Goal: Use online tool/utility: Utilize a website feature to perform a specific function

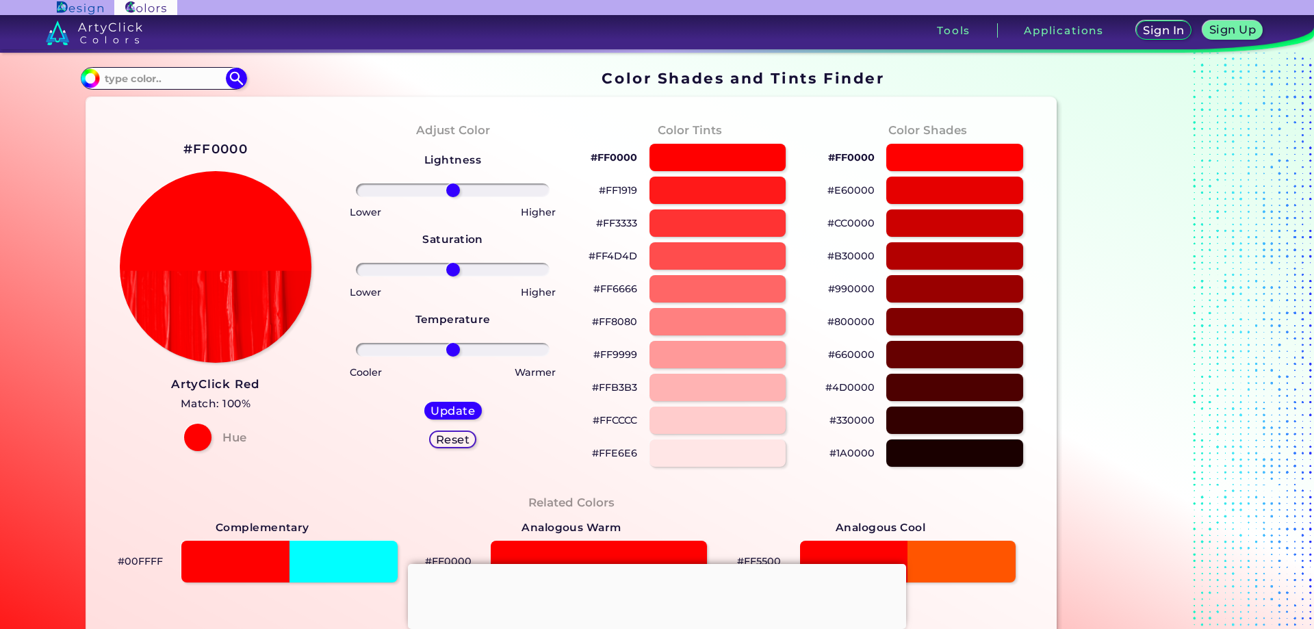
click at [1042, 118] on div "Color Shades #FF0000 #E60000 #CC0000 #B30000 #990000 #800000 #660000 #4D0000 #3…" at bounding box center [927, 294] width 237 height 372
click at [855, 224] on p "#CC0000" at bounding box center [850, 223] width 47 height 16
click at [84, 74] on input "#ff0000" at bounding box center [88, 76] width 17 height 17
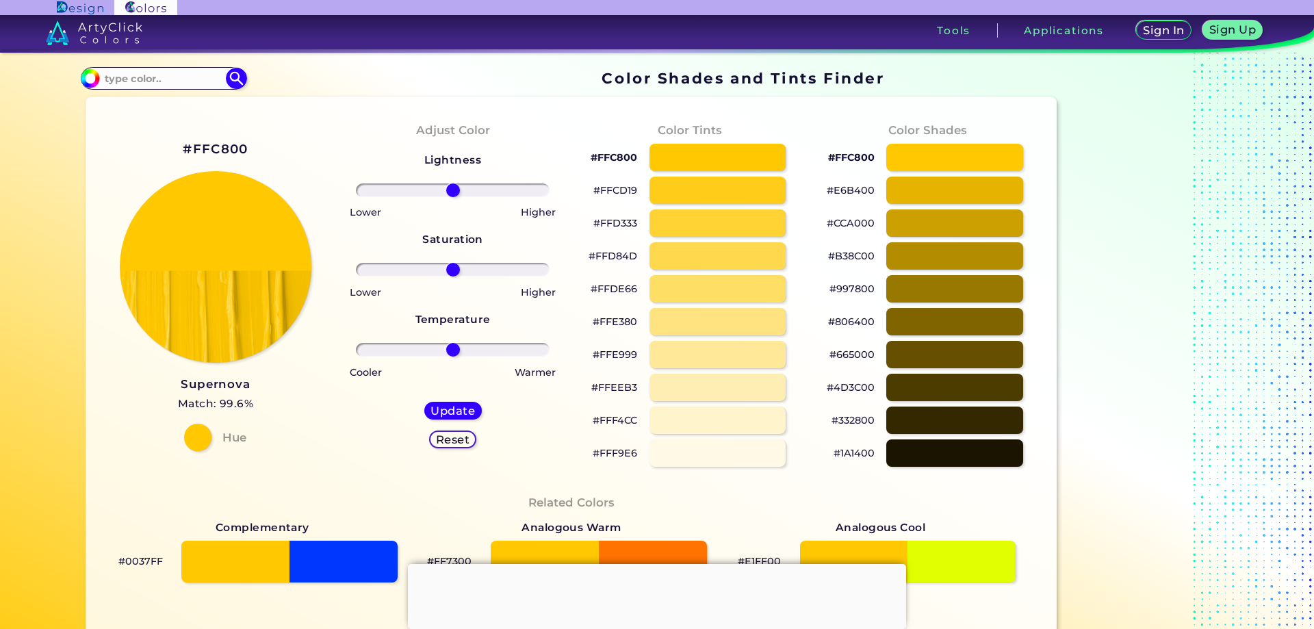
click at [847, 159] on p "#FFC800" at bounding box center [851, 157] width 47 height 16
click at [847, 159] on p "#FFC800 copied" at bounding box center [851, 157] width 47 height 16
click at [82, 79] on input "#ffc800" at bounding box center [88, 76] width 17 height 17
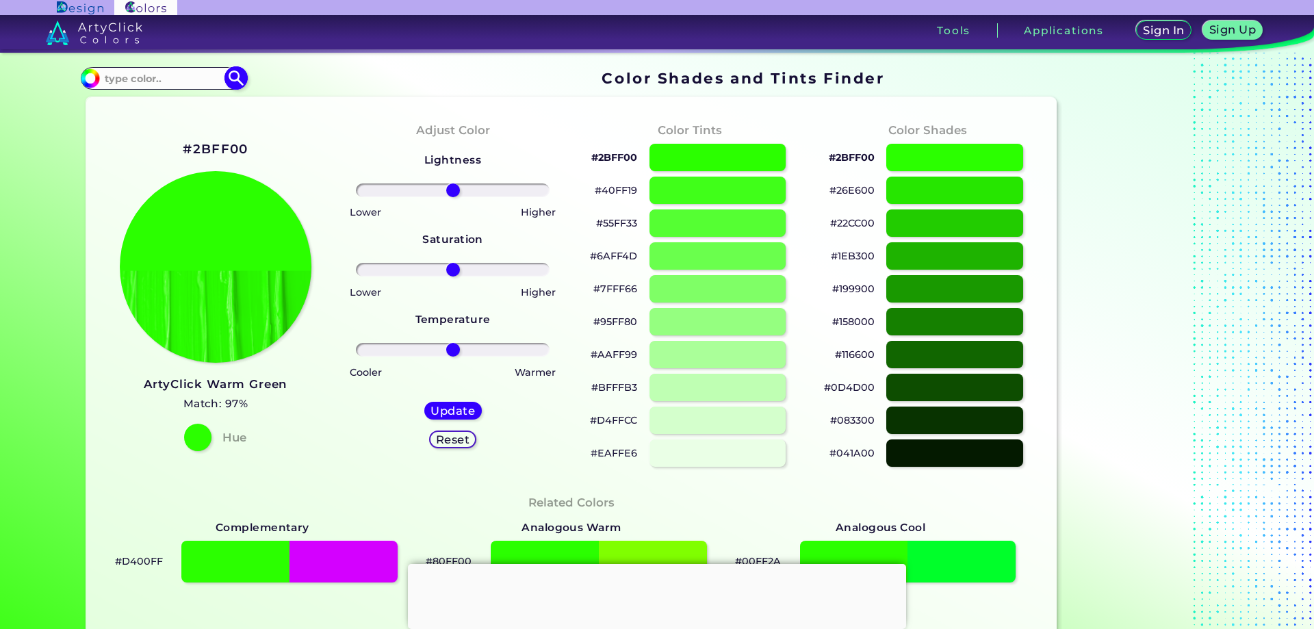
type input "#2bff00"
click at [148, 71] on input at bounding box center [163, 78] width 127 height 18
type input "078c61"
click at [229, 72] on img at bounding box center [236, 78] width 24 height 24
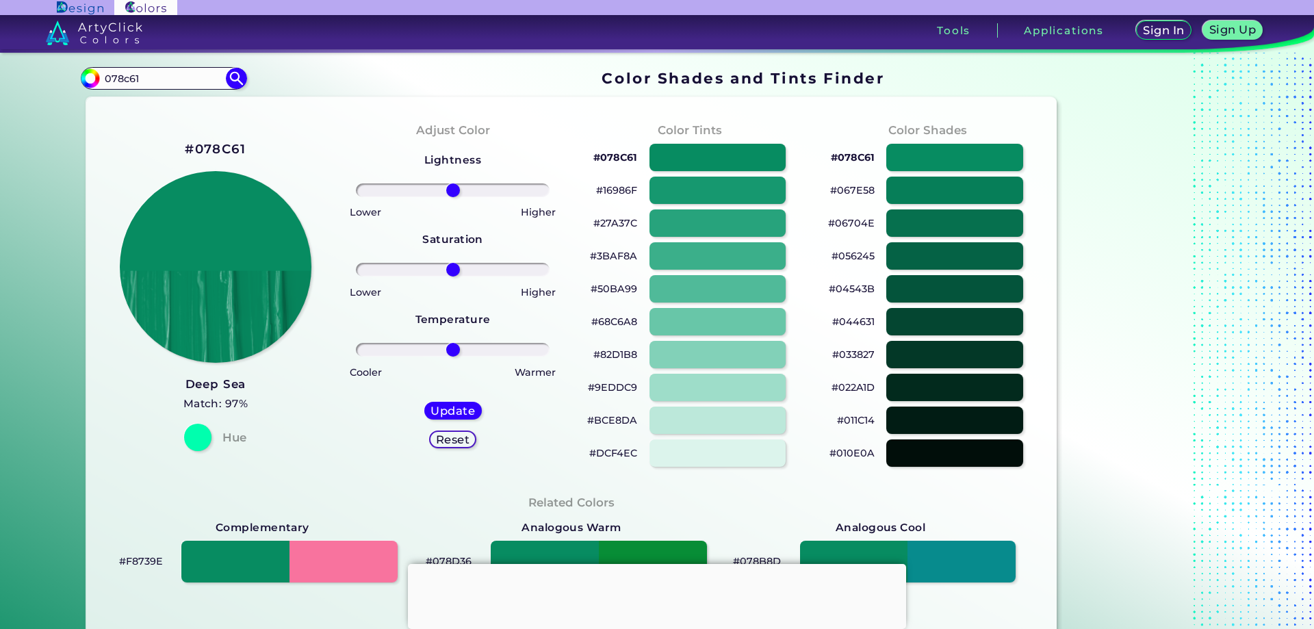
click at [866, 190] on p "#067E58" at bounding box center [852, 190] width 44 height 16
click at [92, 81] on input "#000000" at bounding box center [88, 76] width 17 height 17
click at [80, 71] on input "#000000" at bounding box center [88, 76] width 17 height 17
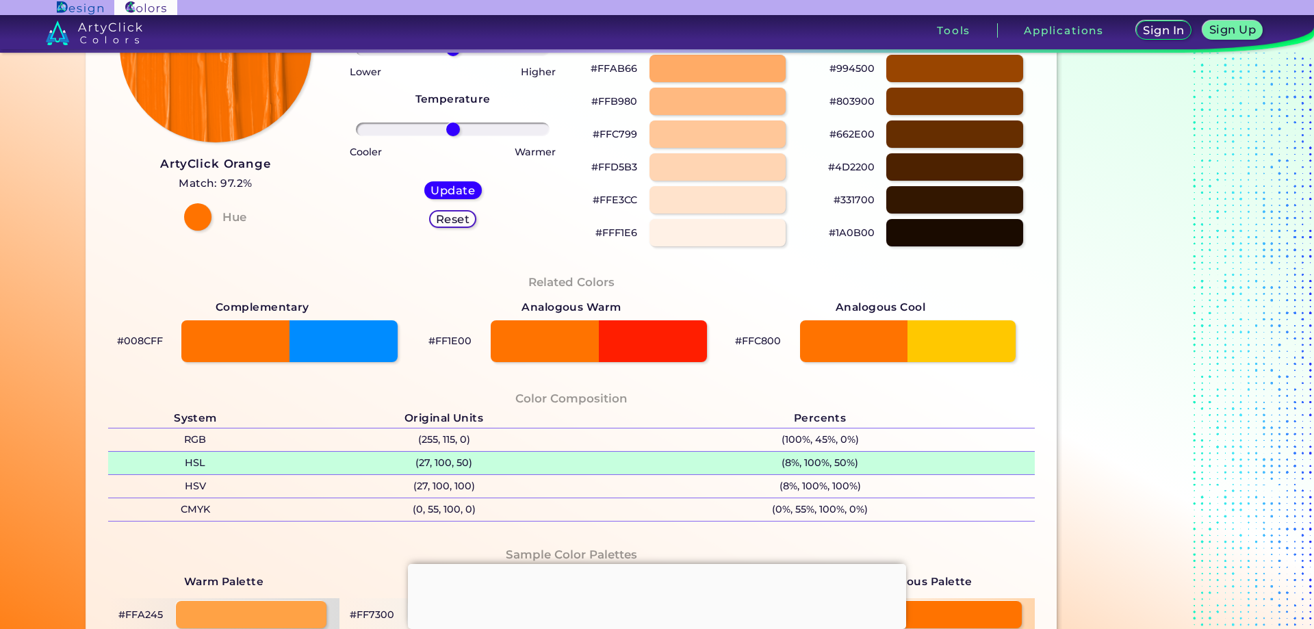
scroll to position [274, 0]
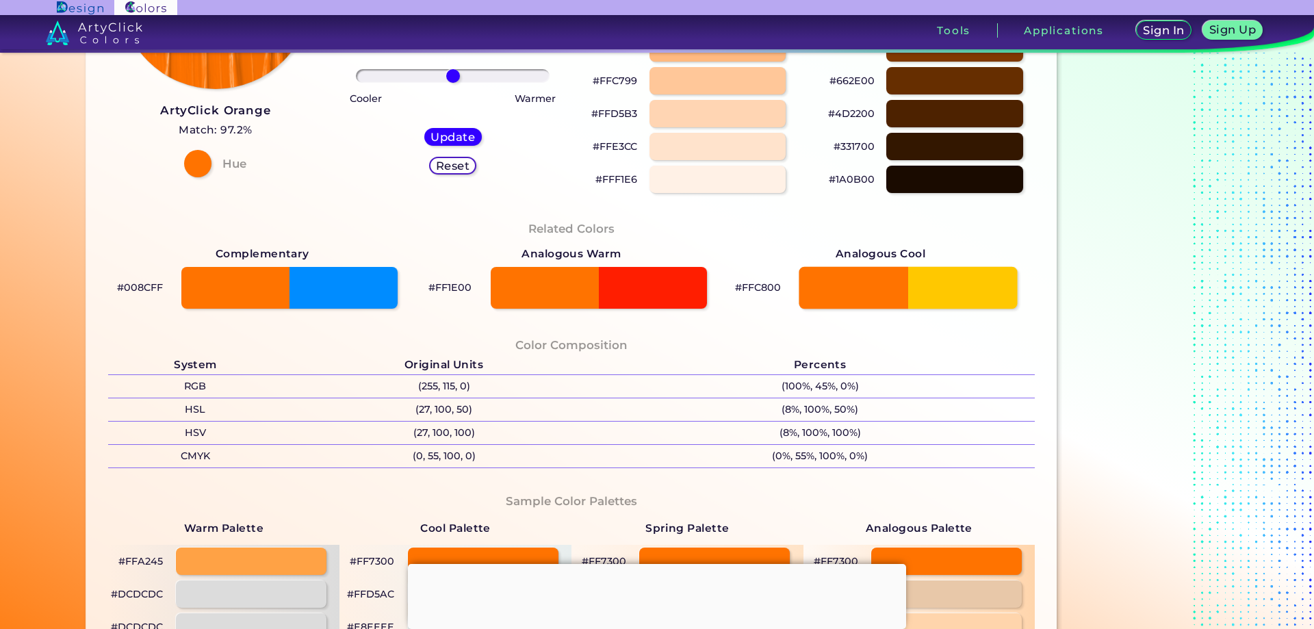
click at [836, 286] on div at bounding box center [908, 287] width 218 height 42
type input "#ffc800"
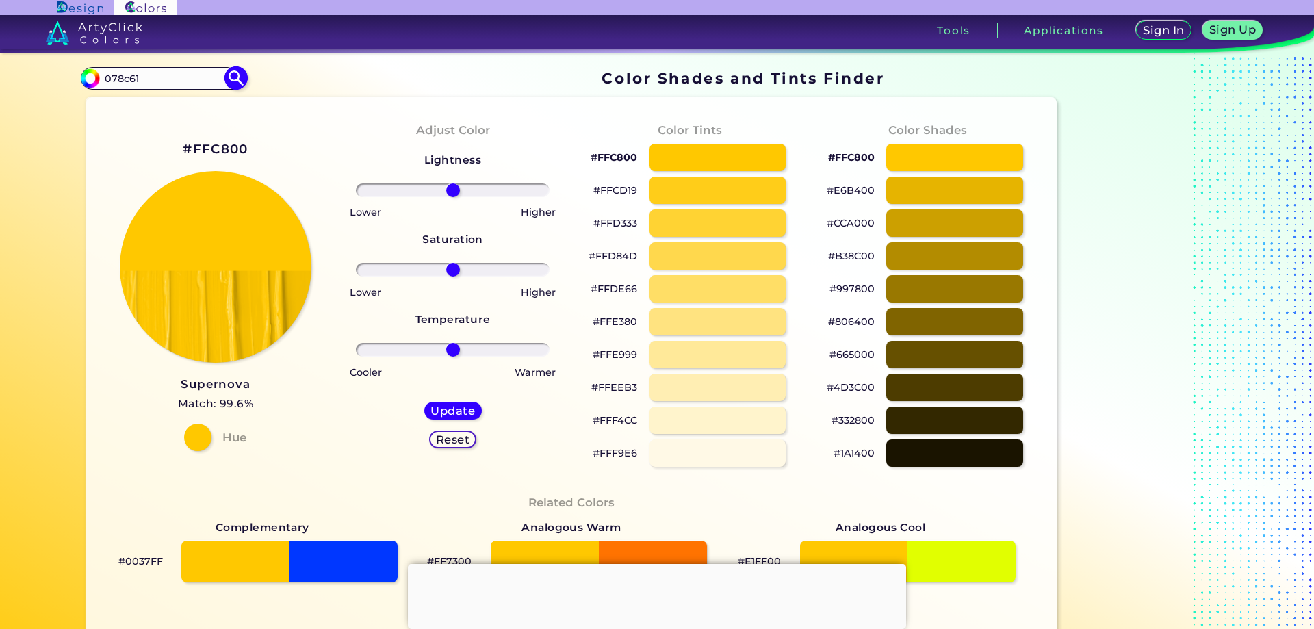
click at [142, 75] on input "078c61" at bounding box center [163, 78] width 127 height 18
type input "f79421"
click at [232, 76] on img at bounding box center [236, 78] width 24 height 24
type input "#000000"
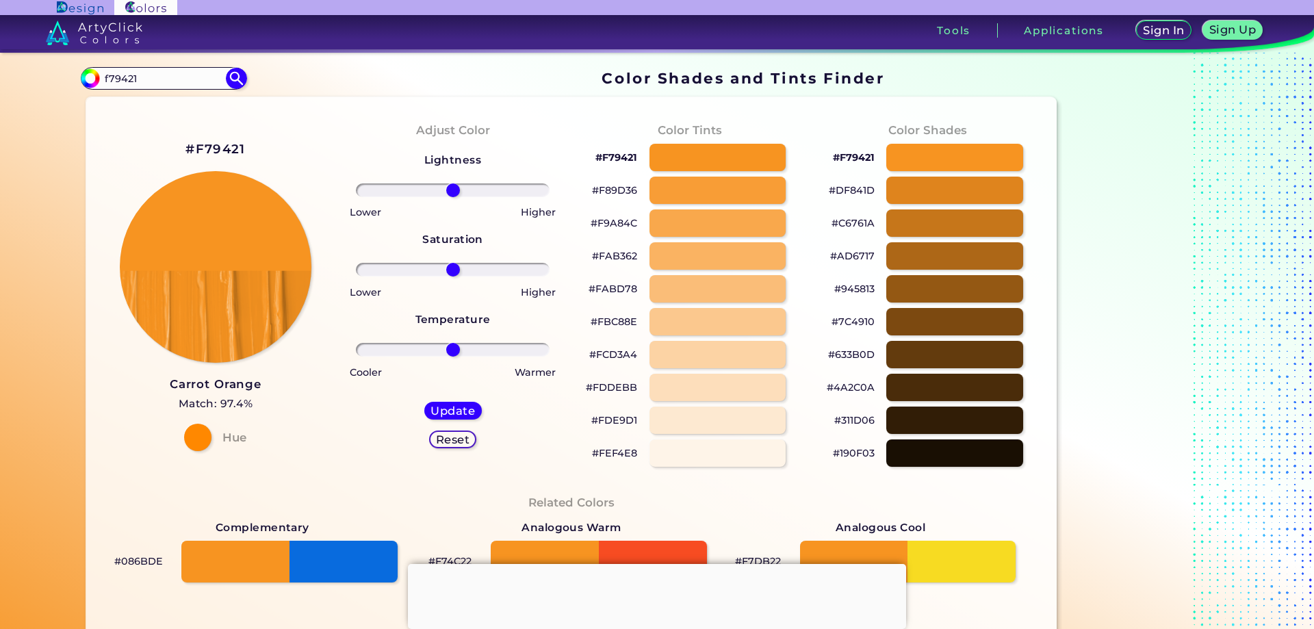
scroll to position [137, 0]
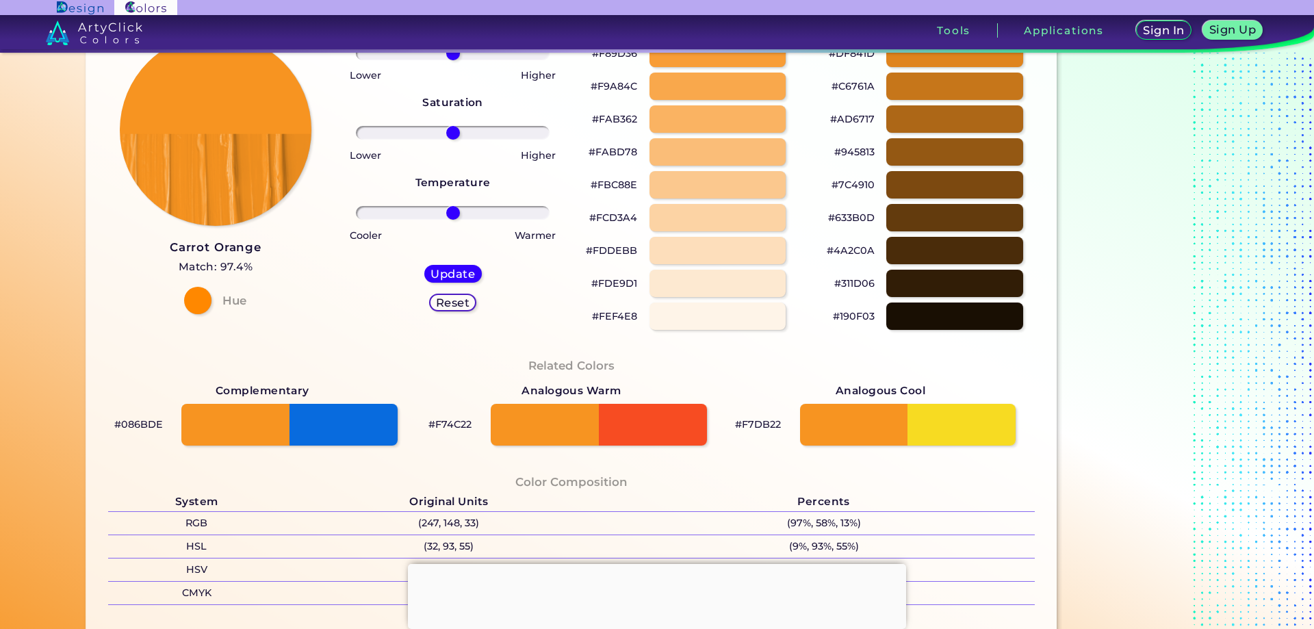
click at [759, 426] on p "#F7DB22" at bounding box center [758, 424] width 46 height 16
copy p "F7DB22"
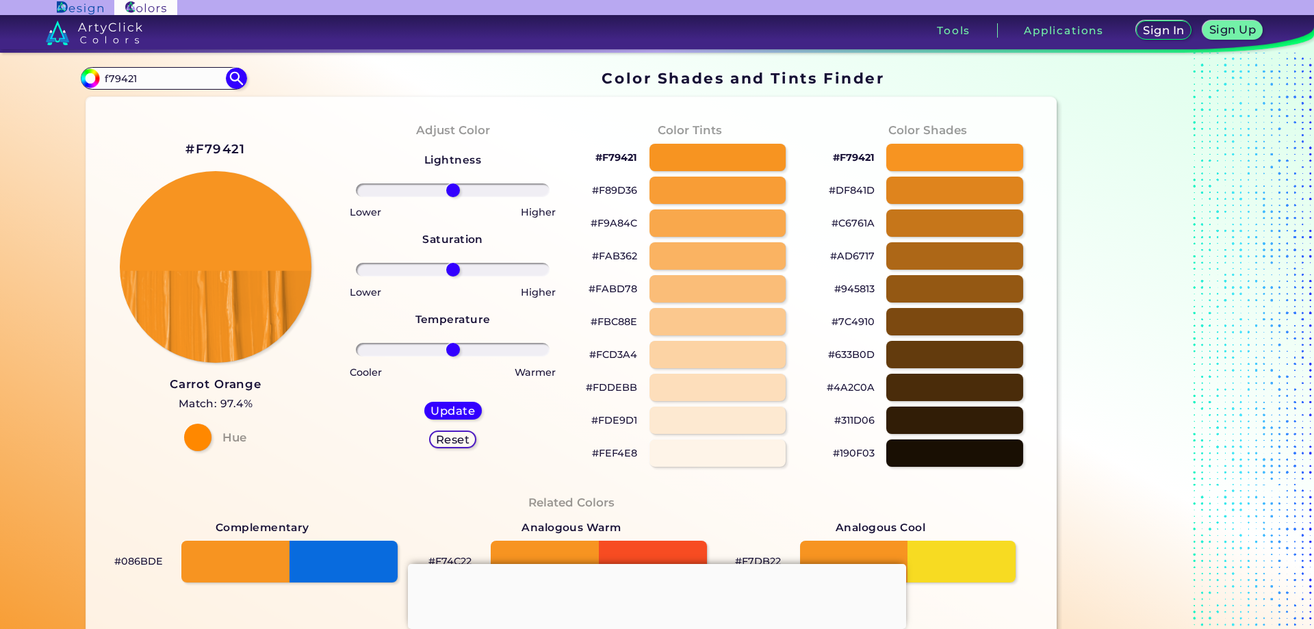
click at [860, 160] on p "#F79421" at bounding box center [854, 157] width 42 height 16
